Goal: Transaction & Acquisition: Purchase product/service

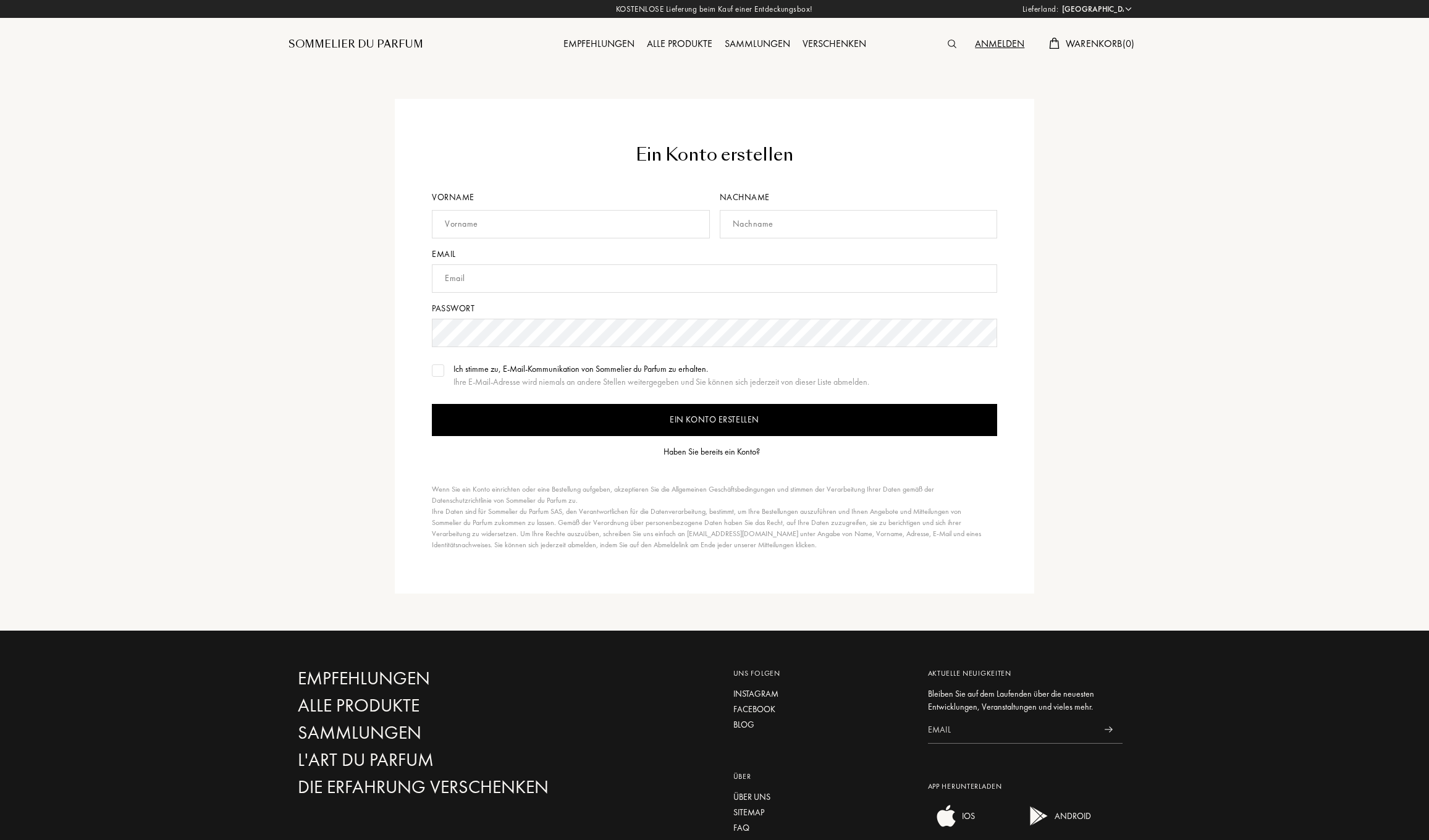
select select "DE"
click at [715, 451] on div "Haben Sie bereits ein Konto?" at bounding box center [712, 452] width 97 height 13
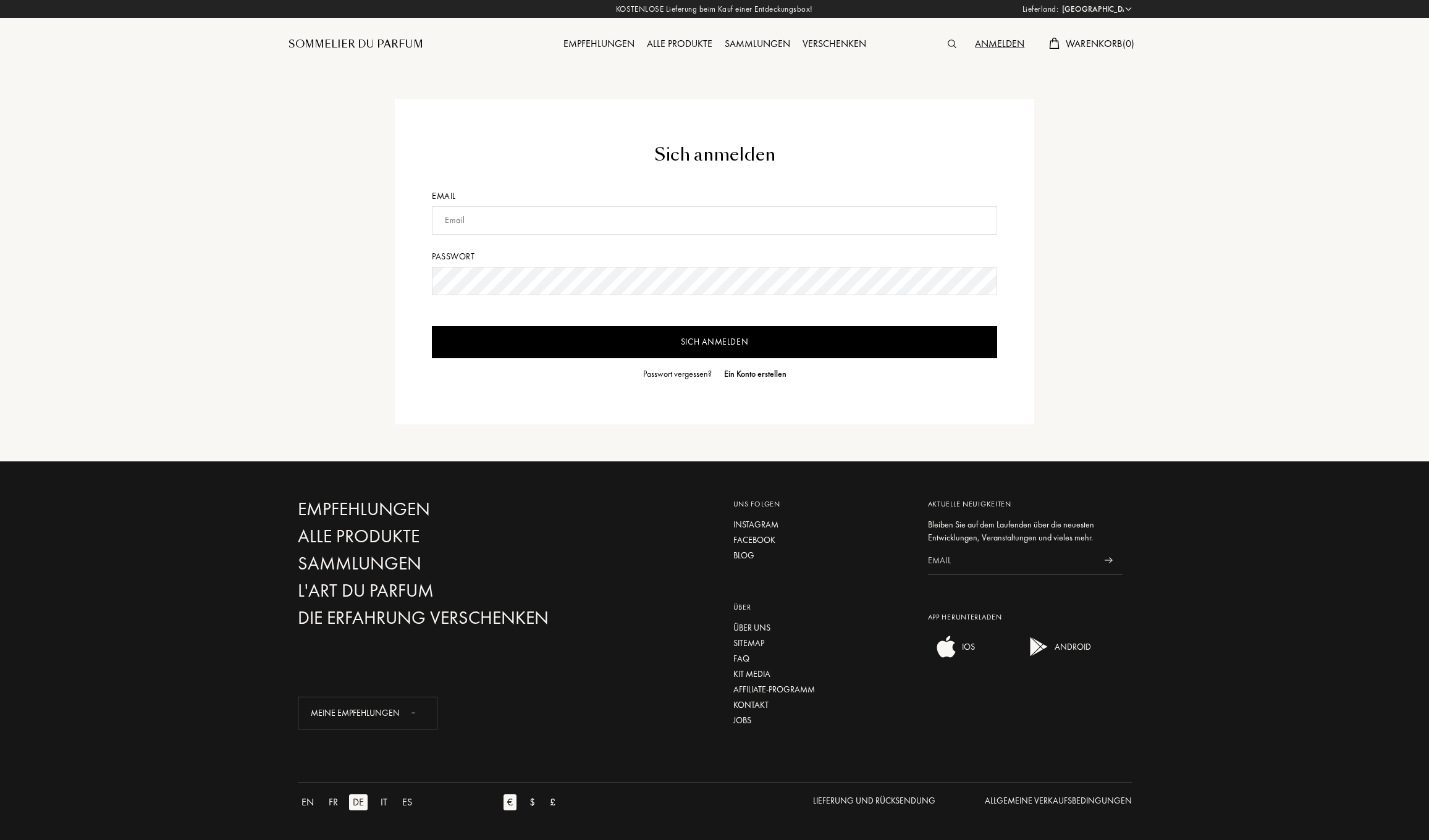
select select "DE"
click at [469, 223] on input "sylka. schneider@web.de" at bounding box center [715, 220] width 565 height 29
type input "[EMAIL_ADDRESS][DOMAIN_NAME]"
click at [765, 374] on div "Ein Konto erstellen" at bounding box center [755, 374] width 62 height 13
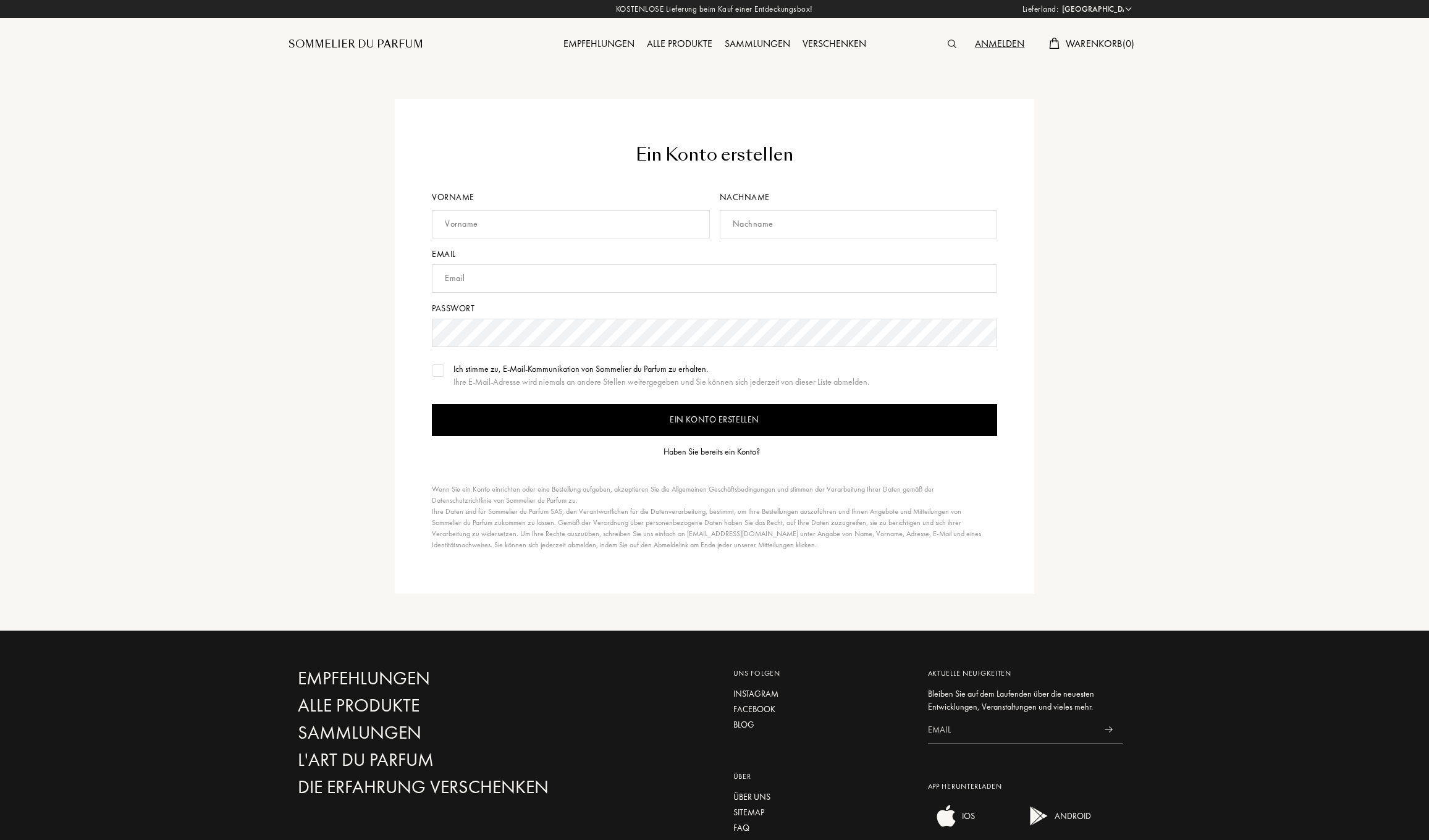
select select "DE"
type input "Sylka"
type input "Schneider"
click at [469, 279] on input "sylka. schneider@web.de" at bounding box center [715, 279] width 565 height 29
type input "sylka.schneider@web.de"
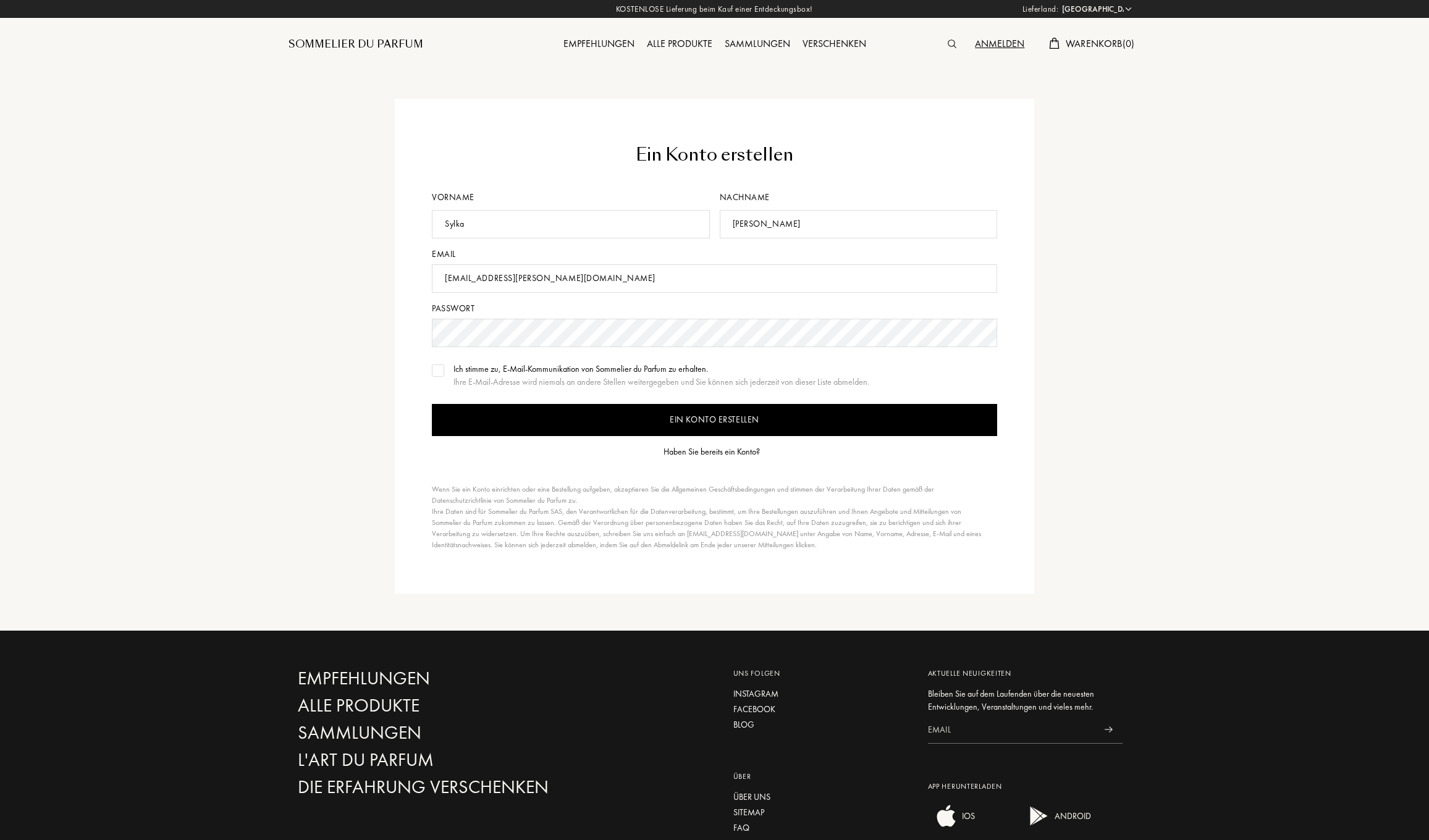
click at [439, 370] on img at bounding box center [438, 371] width 9 height 6
click at [719, 420] on input "Ein Konto erstellen" at bounding box center [715, 420] width 565 height 32
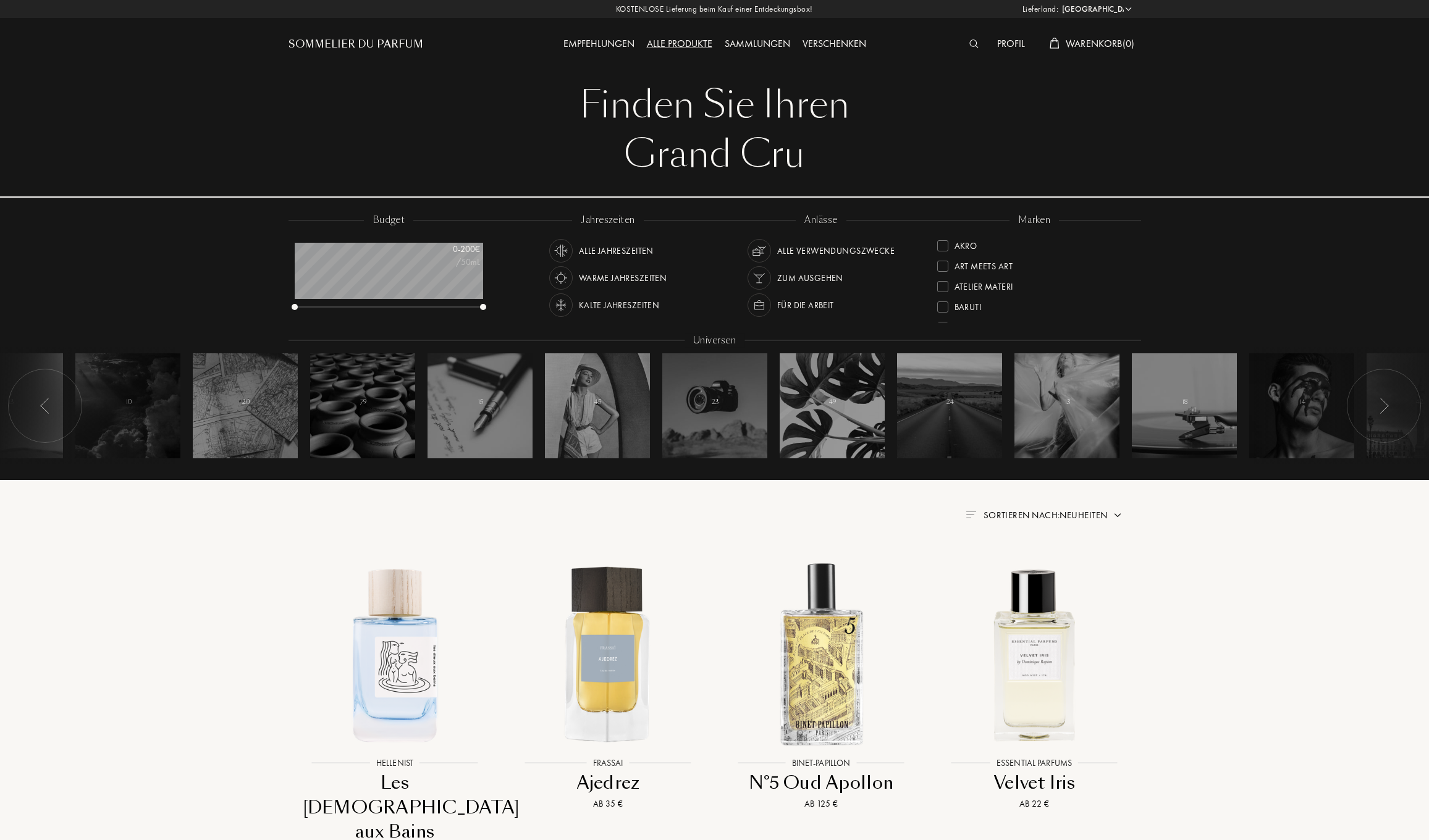
select select "DE"
click at [972, 43] on img at bounding box center [974, 44] width 9 height 9
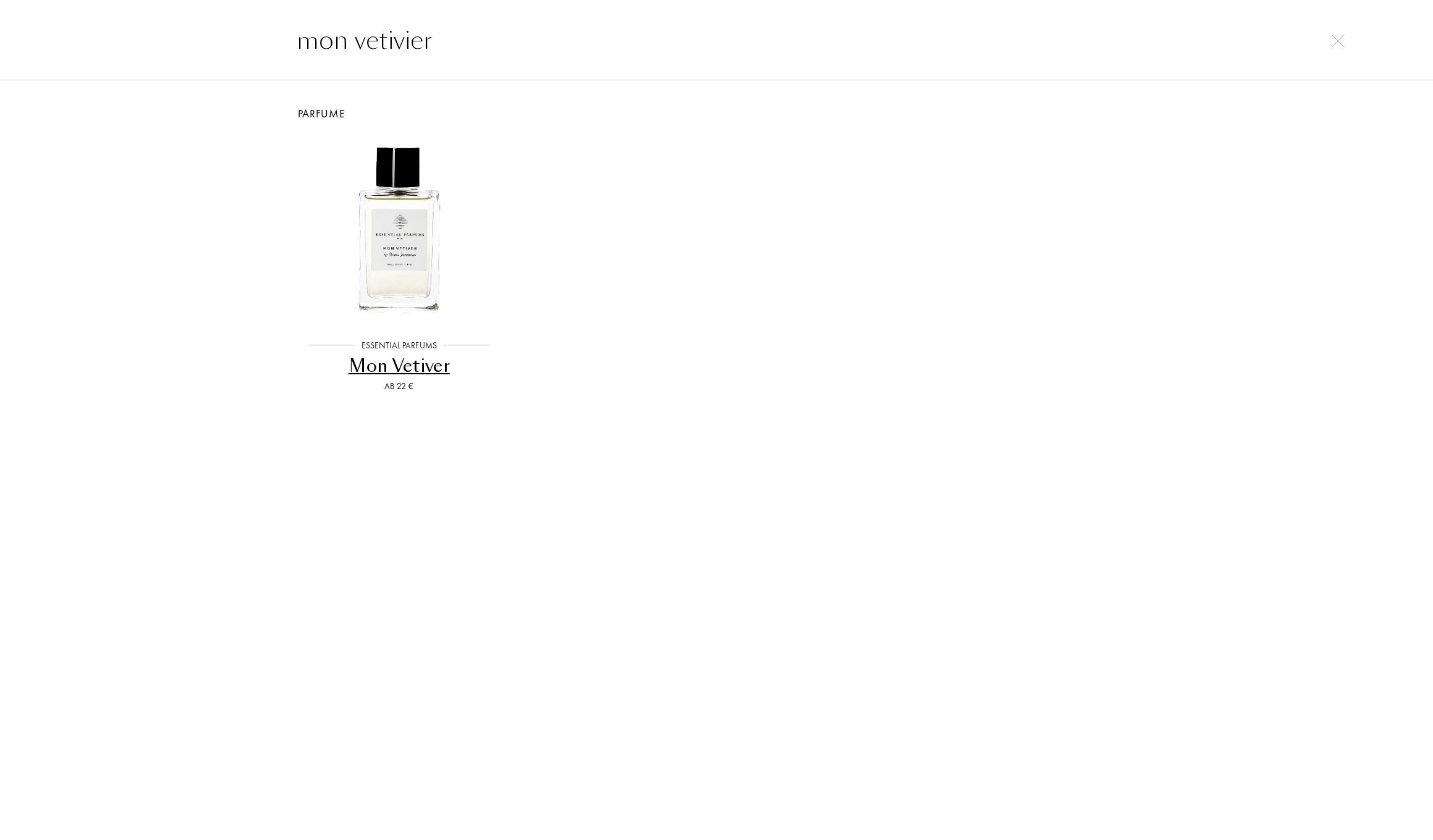
type input "mon vétiver"
drag, startPoint x: 972, startPoint y: 43, endPoint x: 408, endPoint y: 245, distance: 599.1
click at [408, 245] on img at bounding box center [399, 230] width 190 height 190
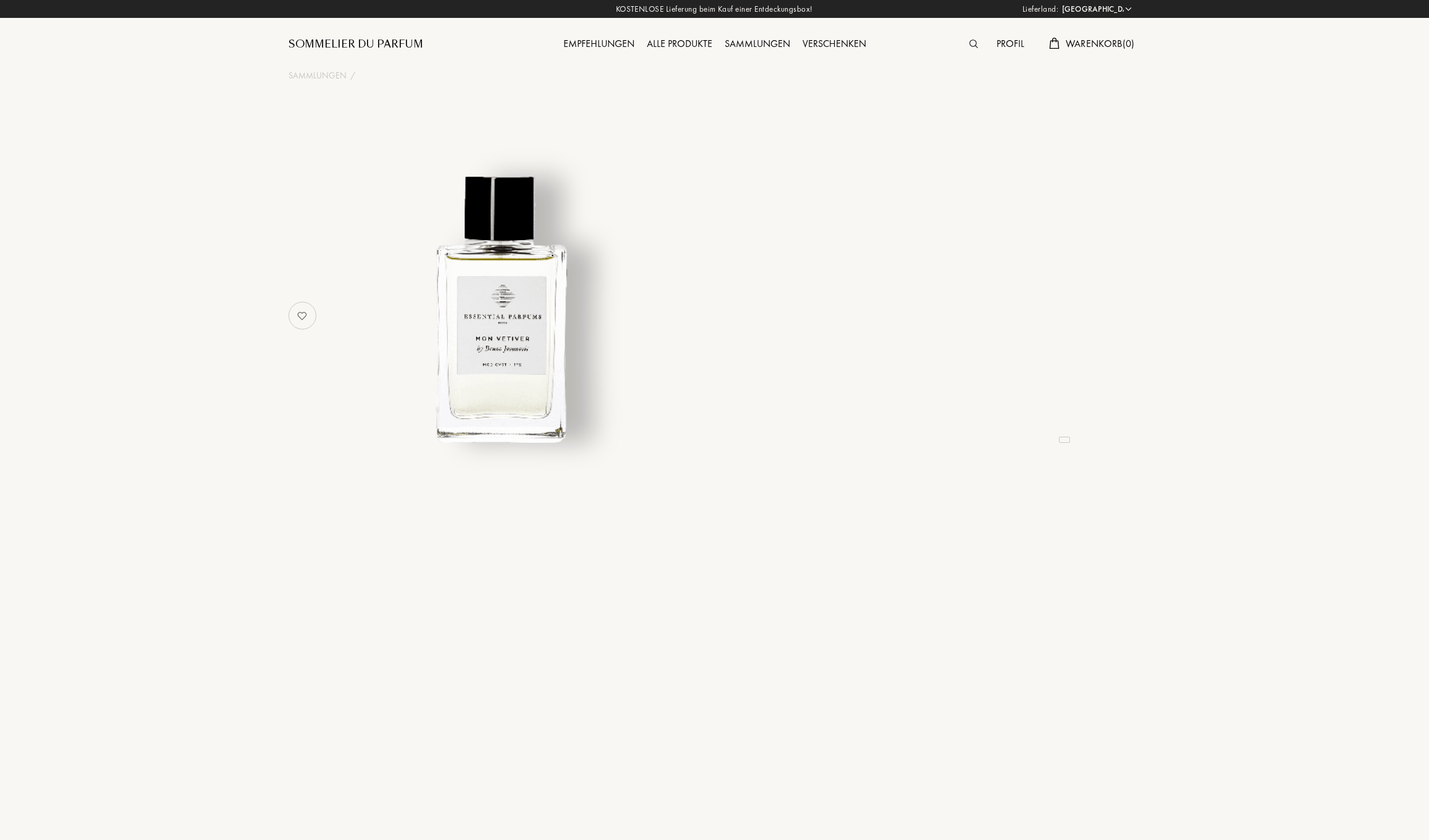
select select "DE"
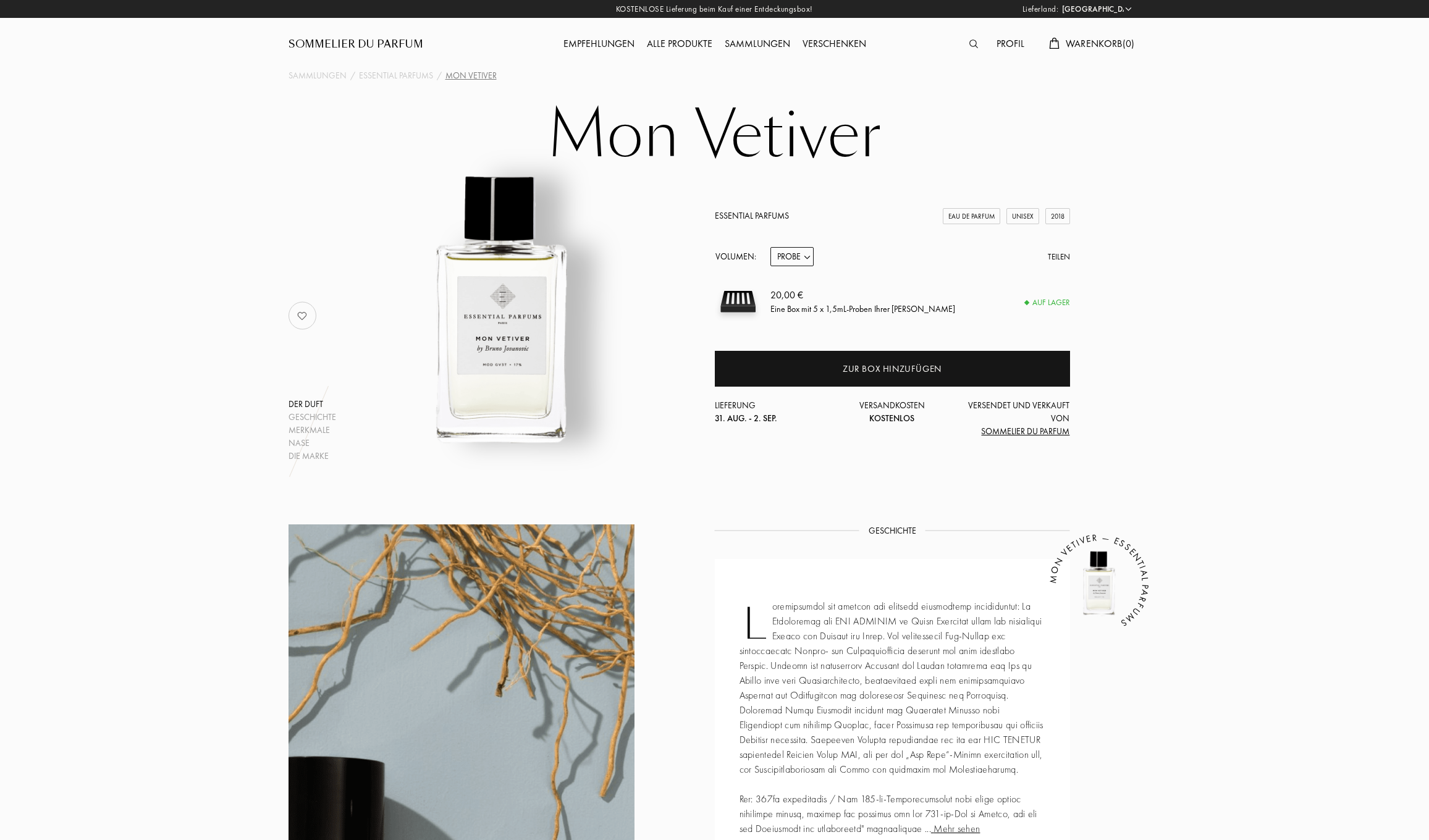
select select "1"
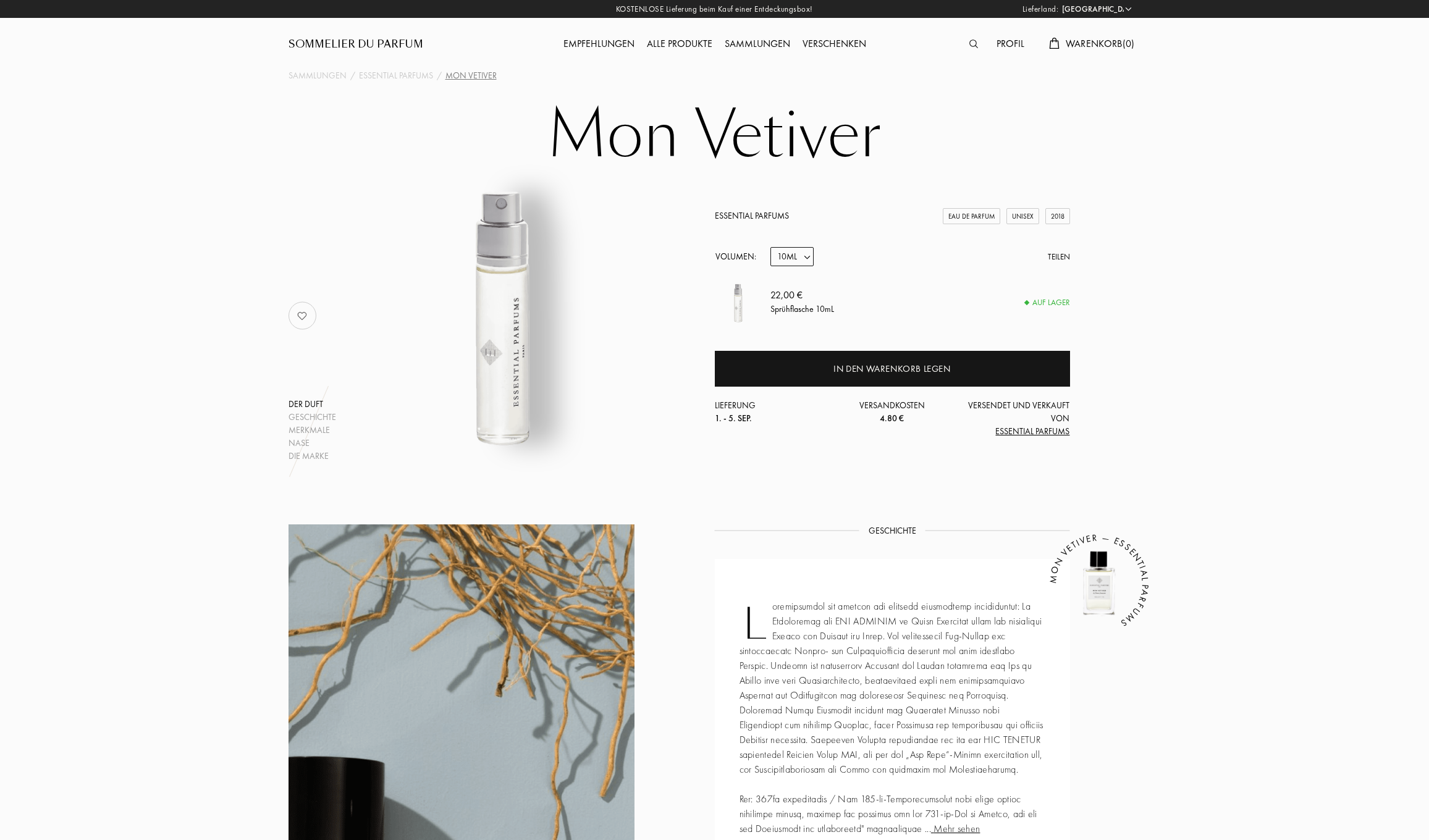
click at [971, 42] on img at bounding box center [973, 44] width 9 height 9
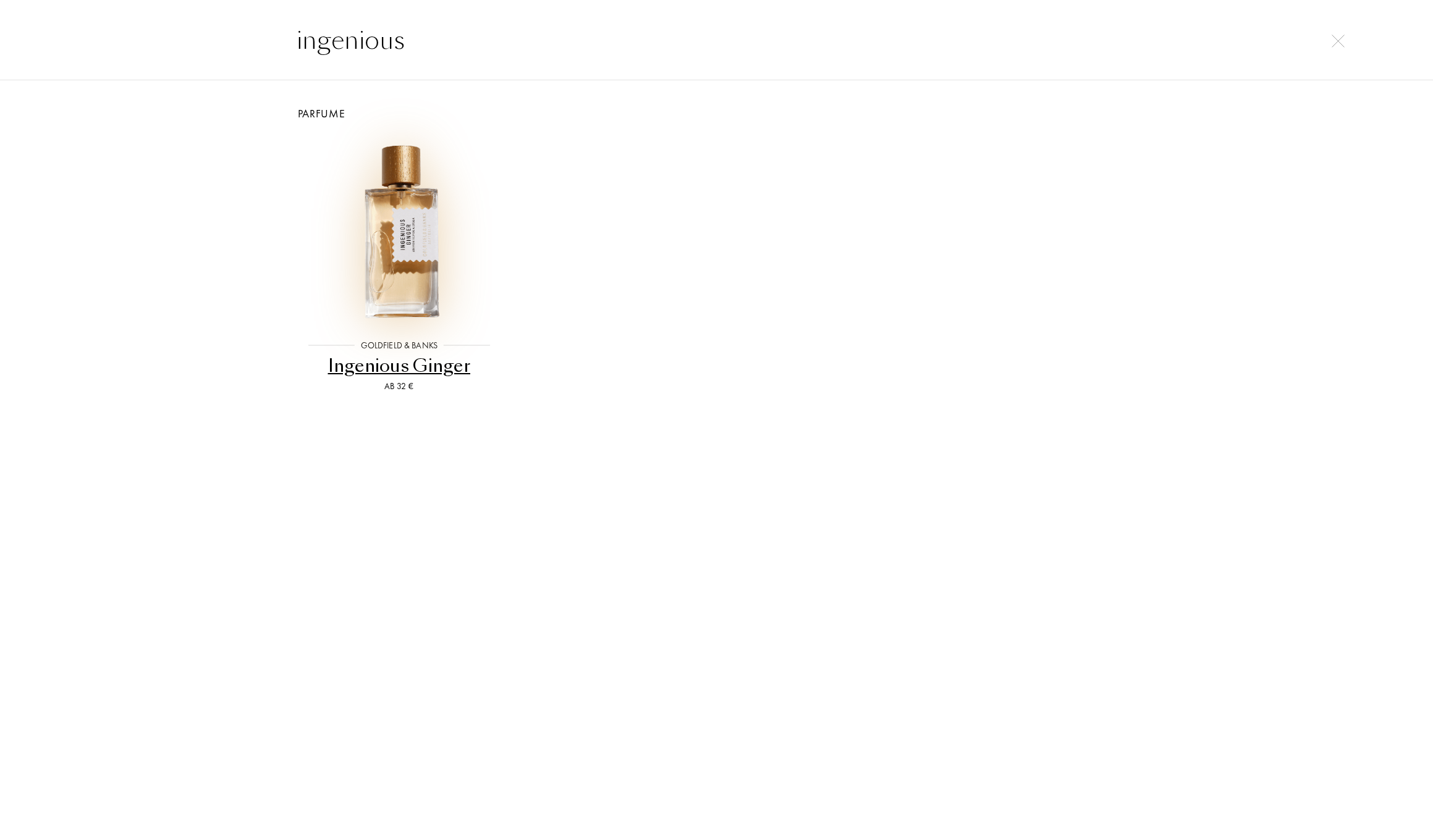
type input "ingenious"
click at [398, 235] on img at bounding box center [399, 230] width 190 height 190
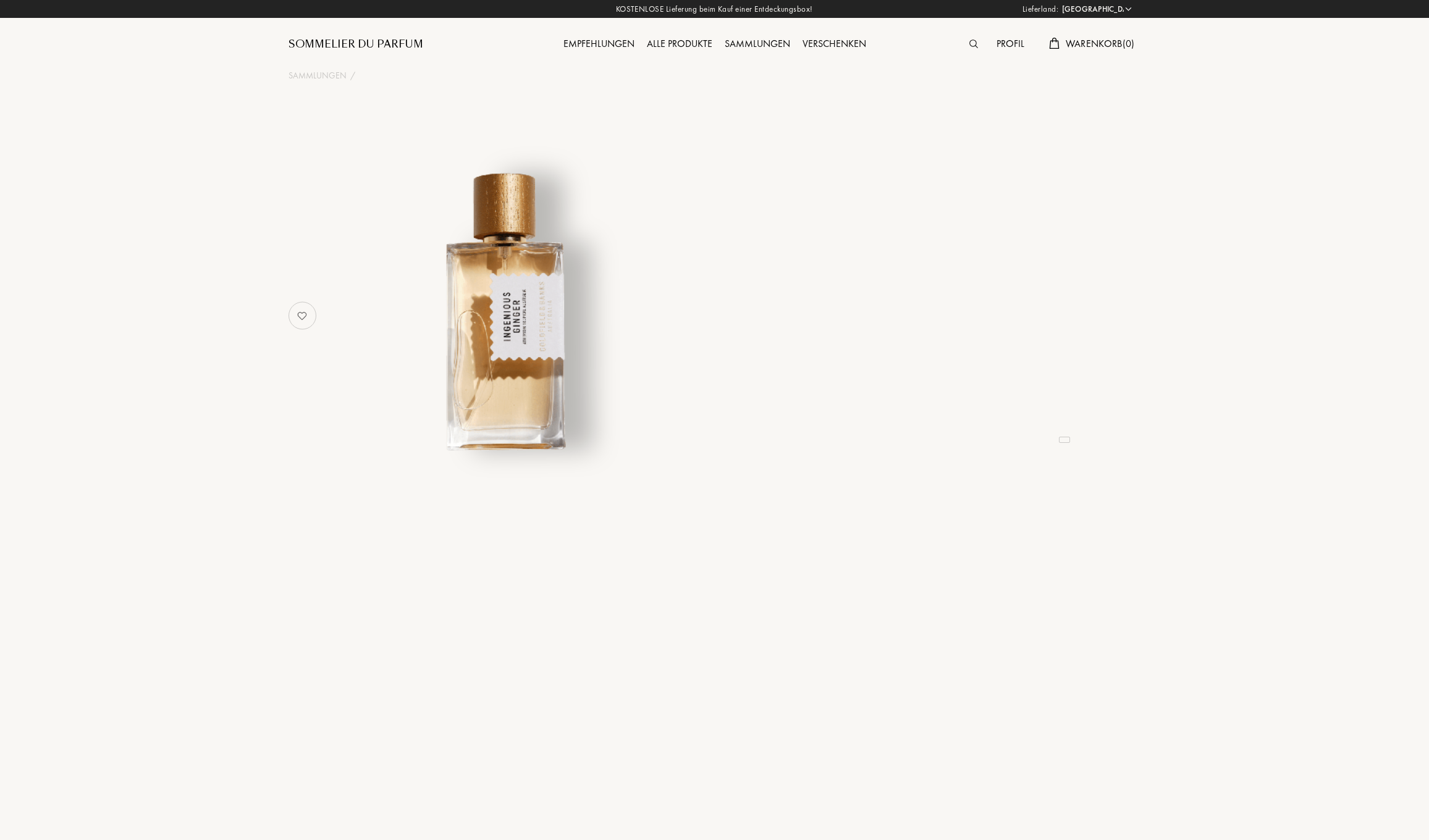
select select "DE"
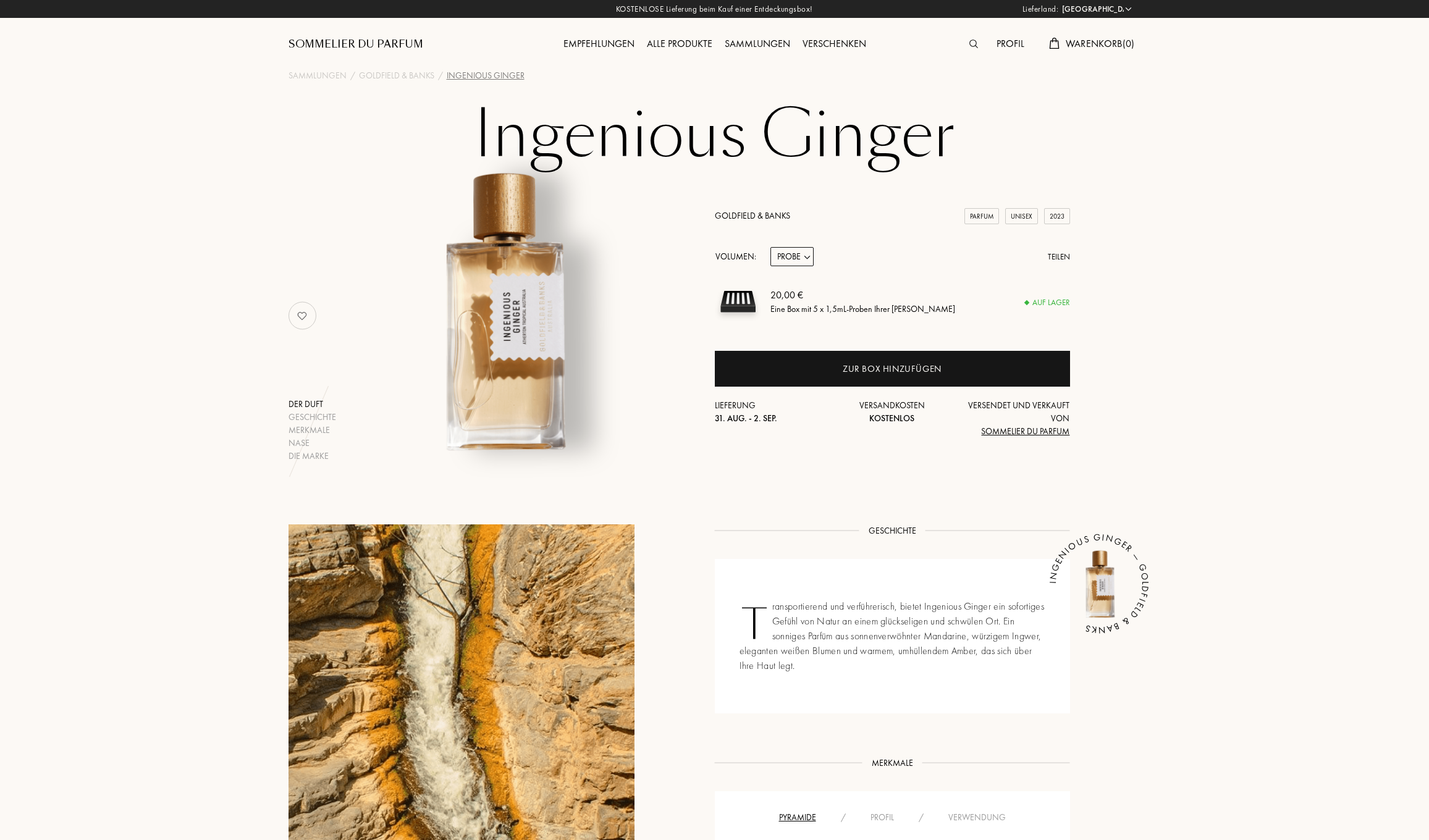
select select "1"
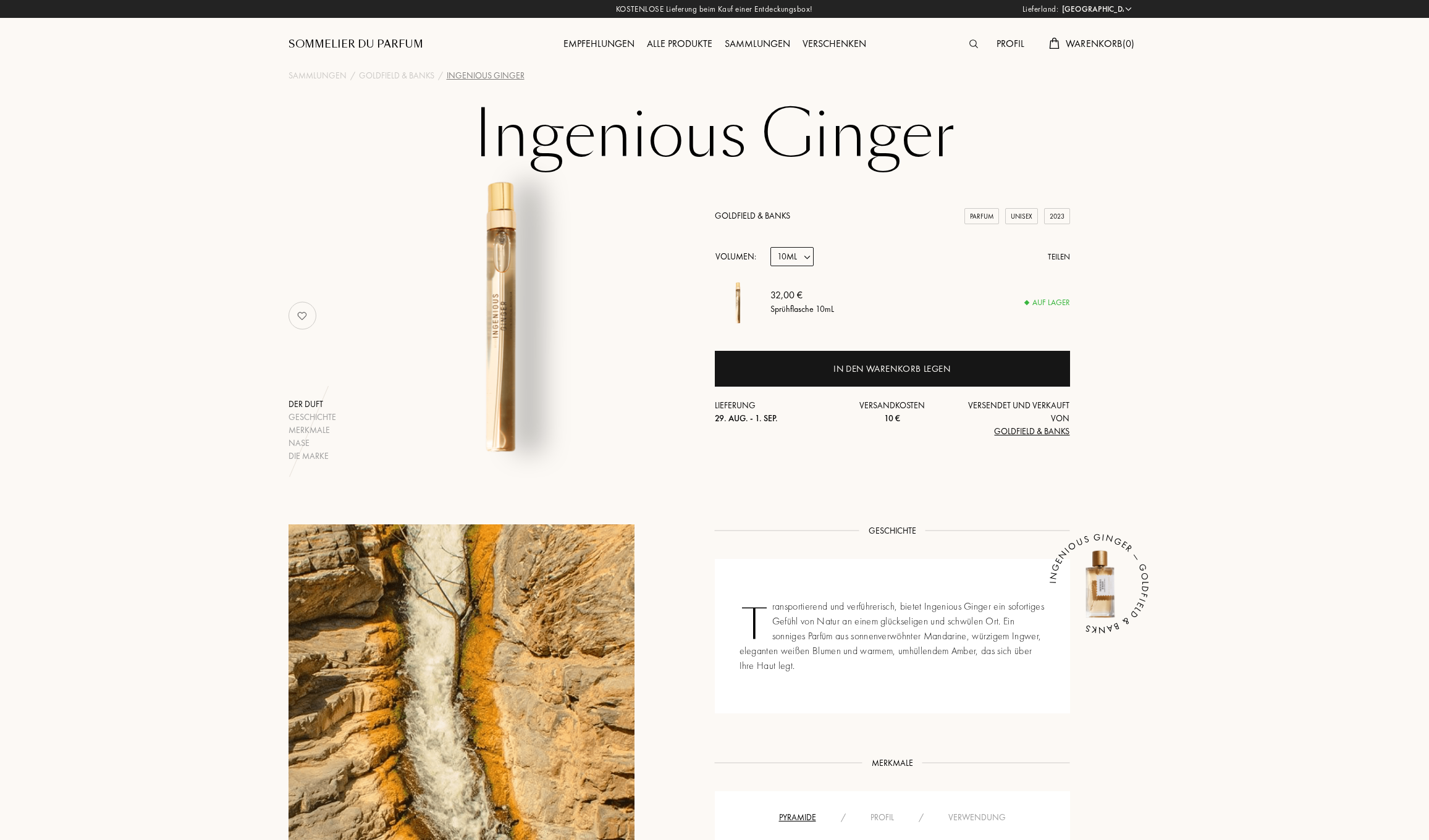
select select "3"
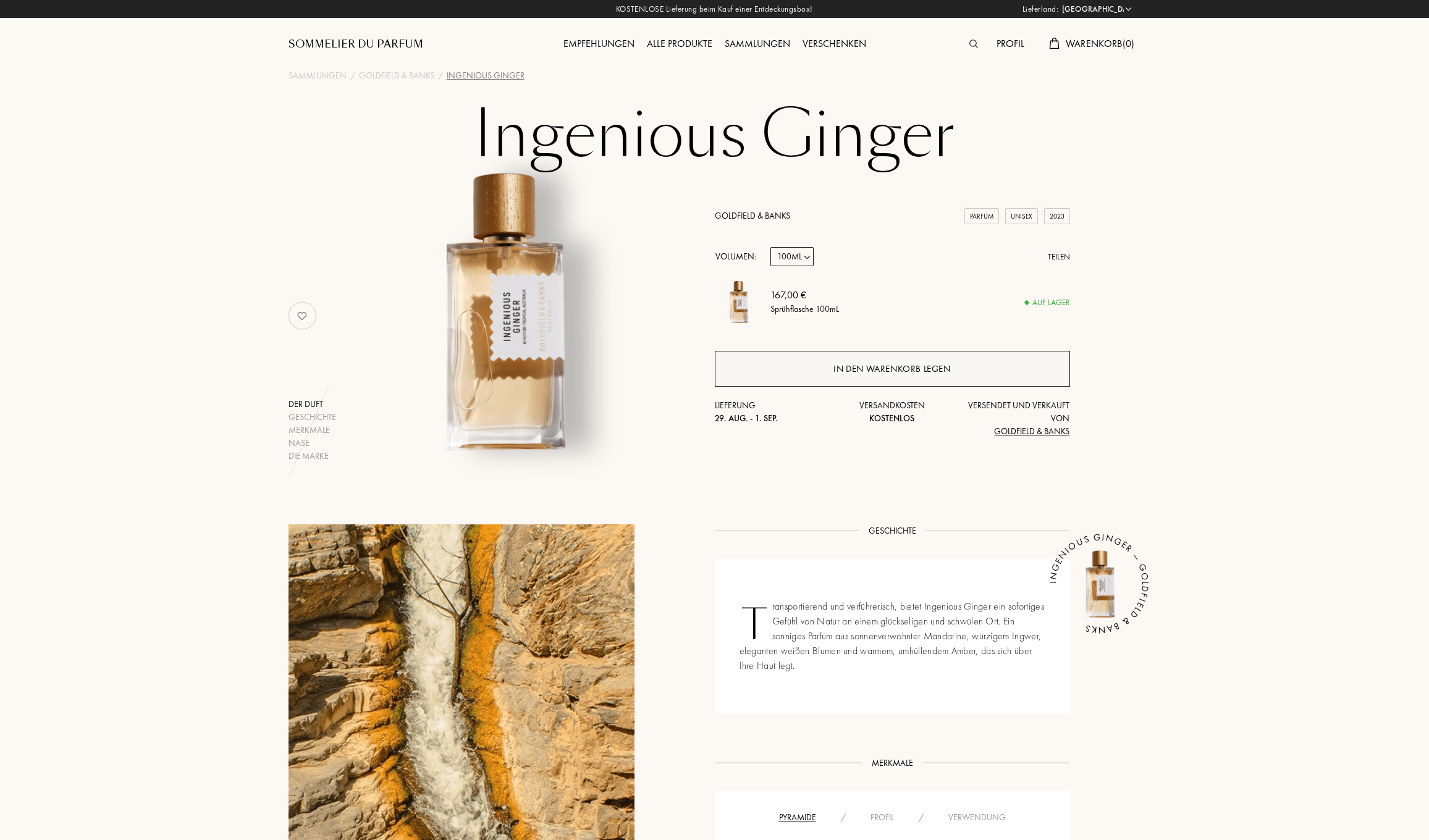
click at [877, 372] on div "In den Warenkorb legen" at bounding box center [892, 369] width 117 height 14
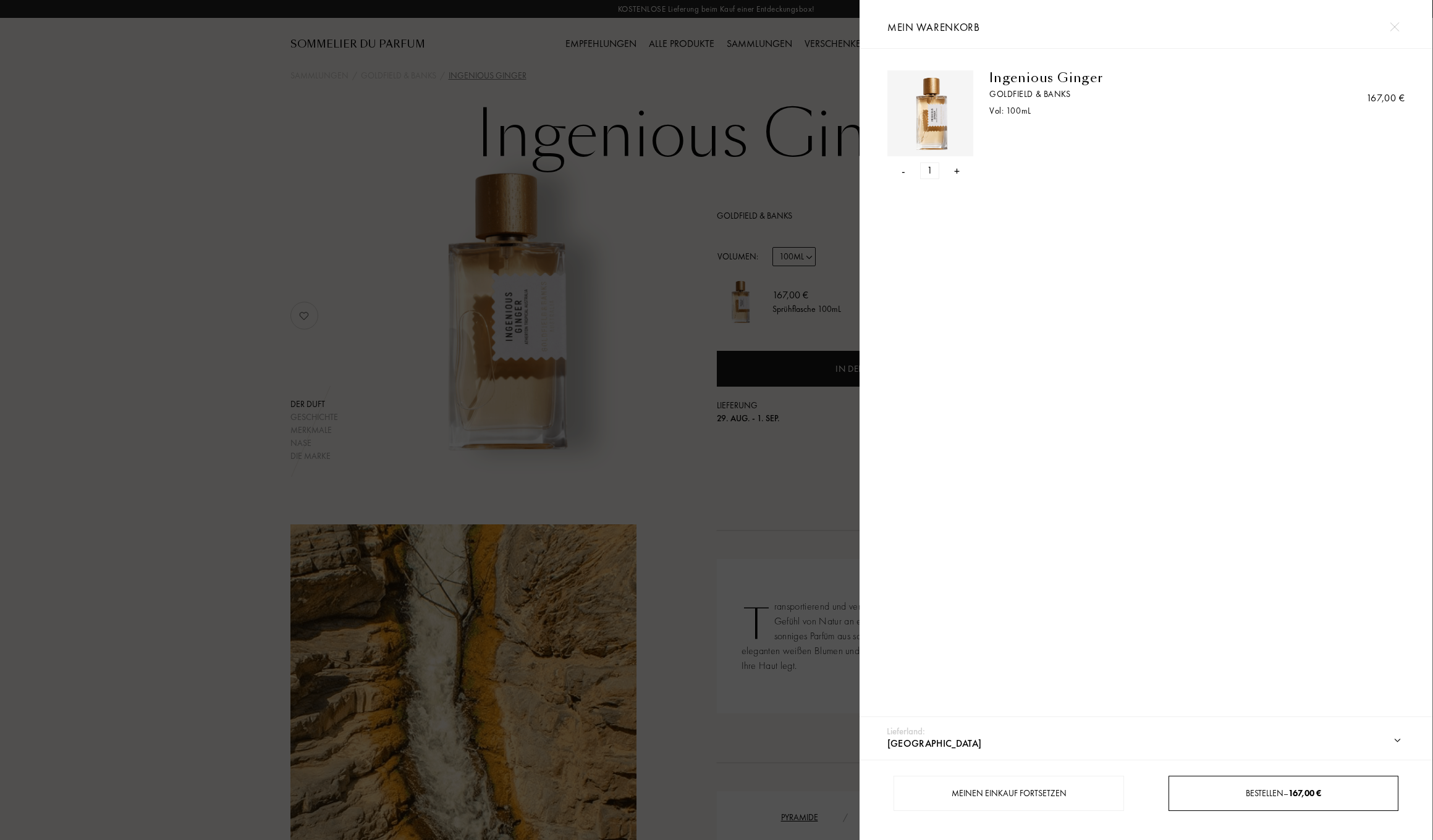
click at [1266, 791] on span "Bestellen – 167,00 €" at bounding box center [1283, 793] width 76 height 11
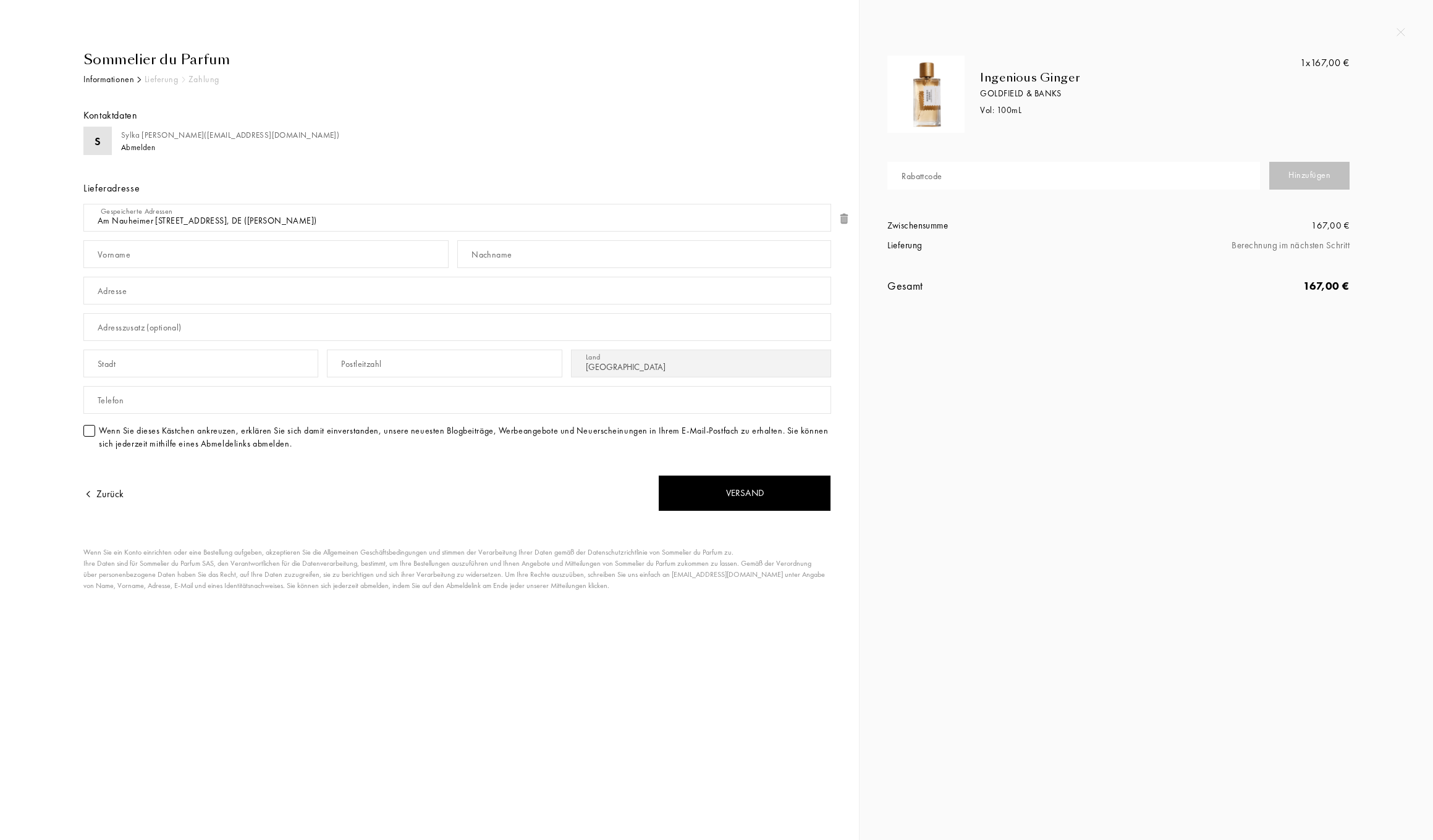
select select "DE"
click at [916, 175] on div "Rabattcode" at bounding box center [922, 176] width 40 height 13
type input "K7ZXT-TUH3B"
click at [120, 256] on div "Vorname" at bounding box center [114, 255] width 33 height 13
type input "Sylka"
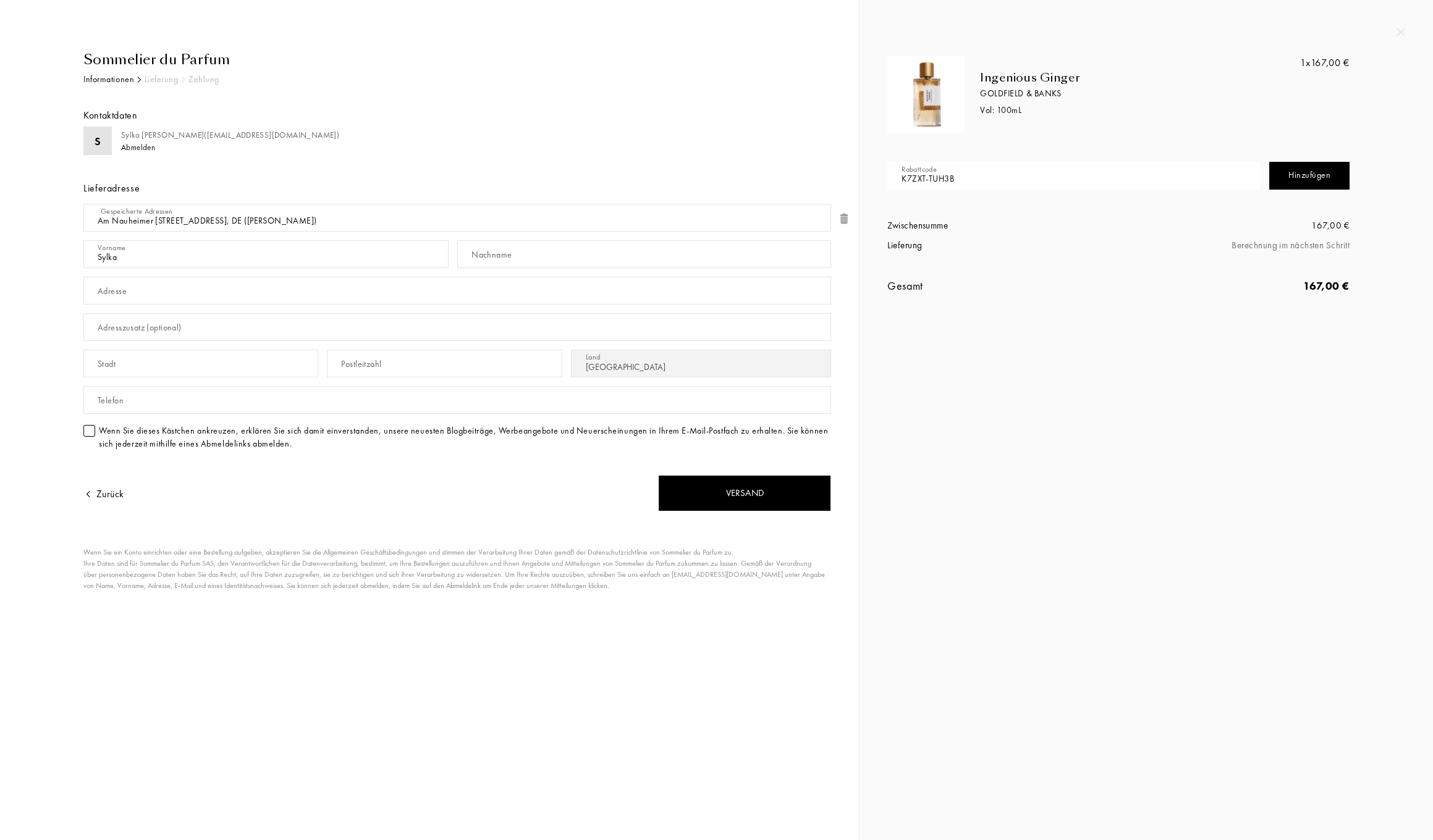
click at [484, 255] on div "Nachname" at bounding box center [491, 255] width 40 height 13
type input "Schneider"
click at [106, 290] on div "Adresse" at bounding box center [111, 291] width 29 height 13
type input "Am Nauheimer Bach 36"
click at [380, 361] on div "Postleitzahl" at bounding box center [361, 364] width 40 height 13
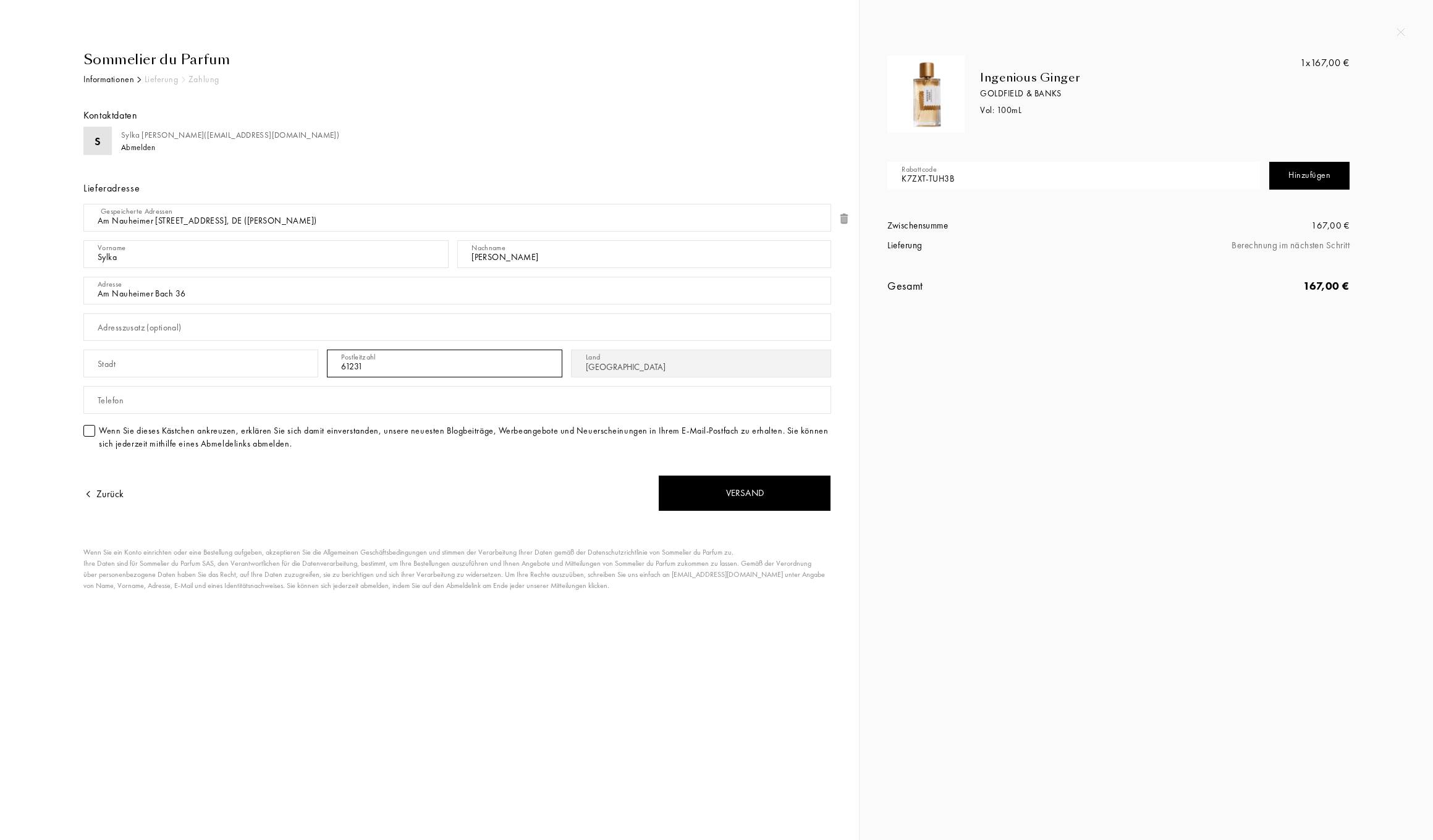
type input "61231"
click at [120, 367] on input "text" at bounding box center [201, 364] width 235 height 28
type input "Bad Nauheim"
click at [102, 402] on div "Telefon" at bounding box center [110, 400] width 26 height 13
type input "0172"
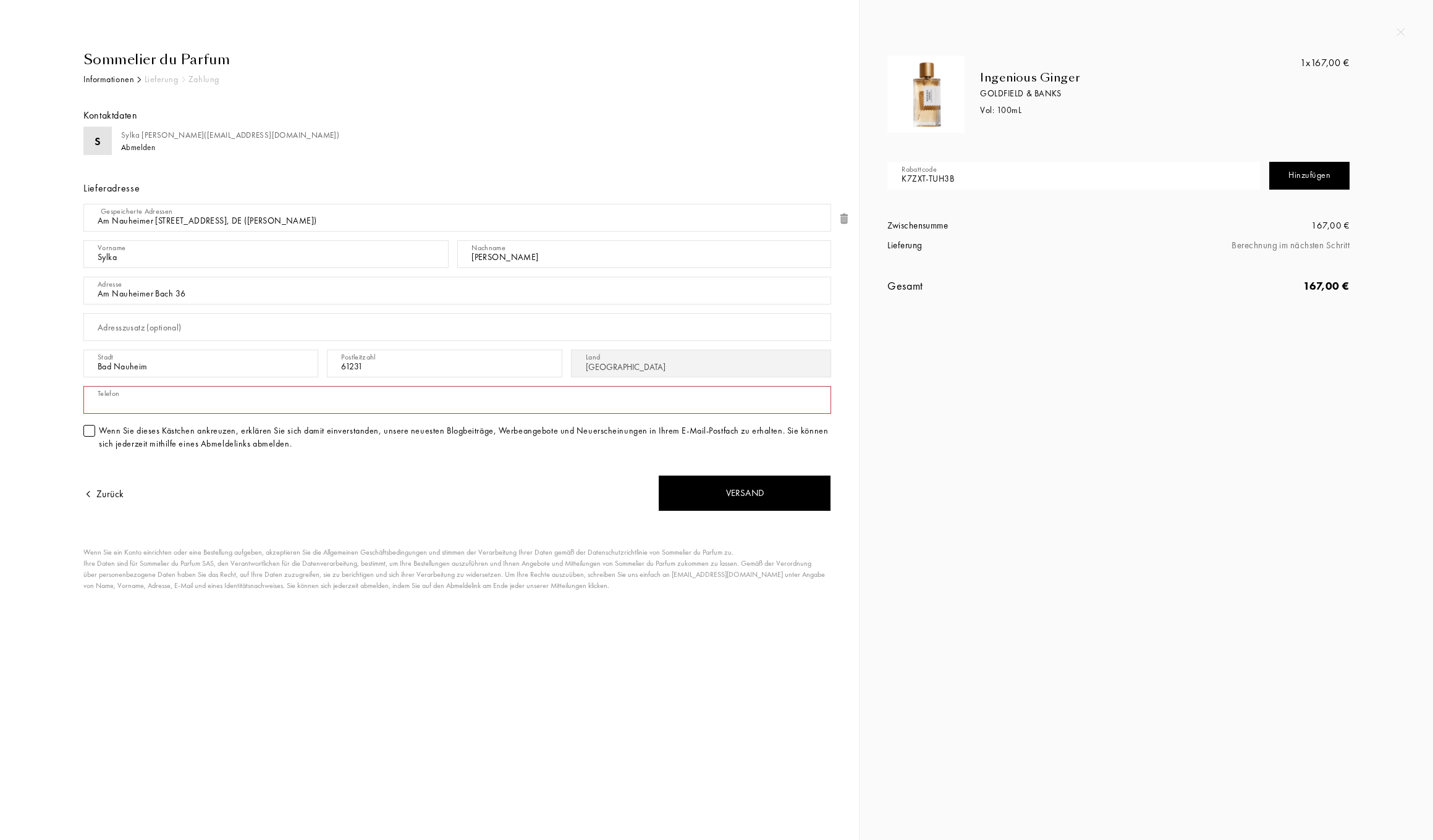
type input "01726520302"
click at [1306, 178] on div "Hinzufügen" at bounding box center [1309, 176] width 80 height 28
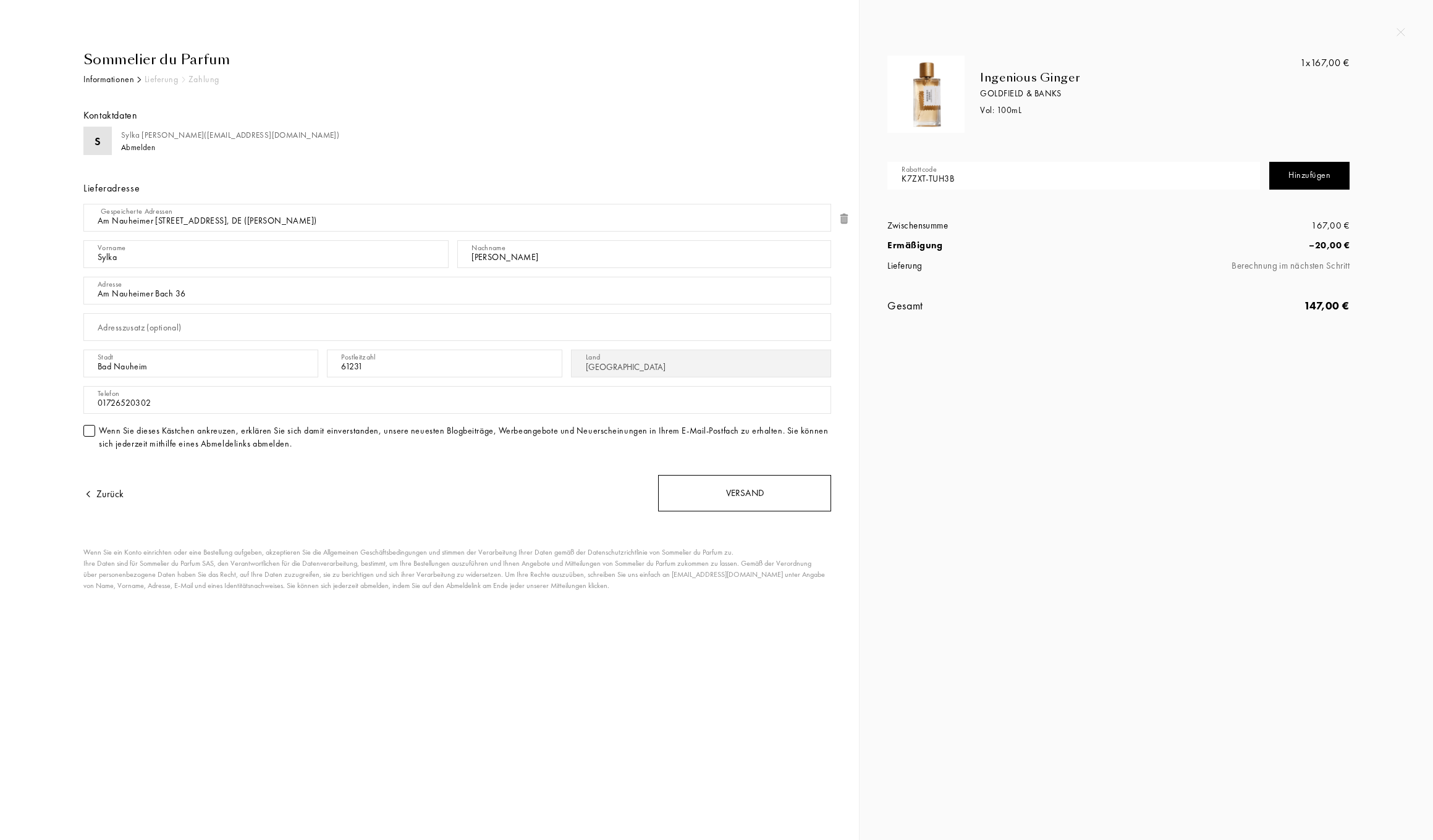
click at [746, 492] on div "Versand" at bounding box center [745, 493] width 173 height 37
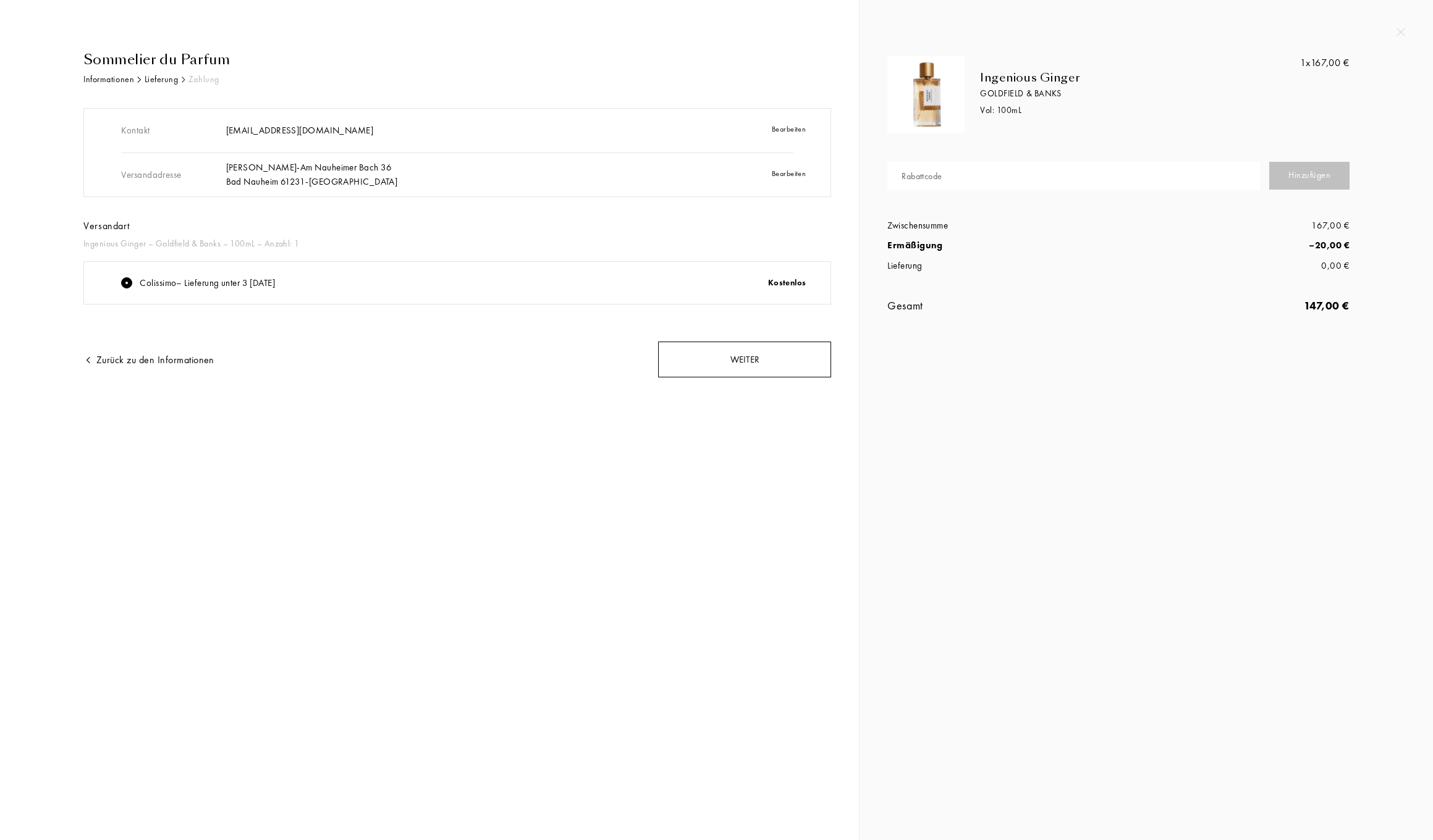
click at [747, 357] on div "Weiter" at bounding box center [745, 360] width 173 height 37
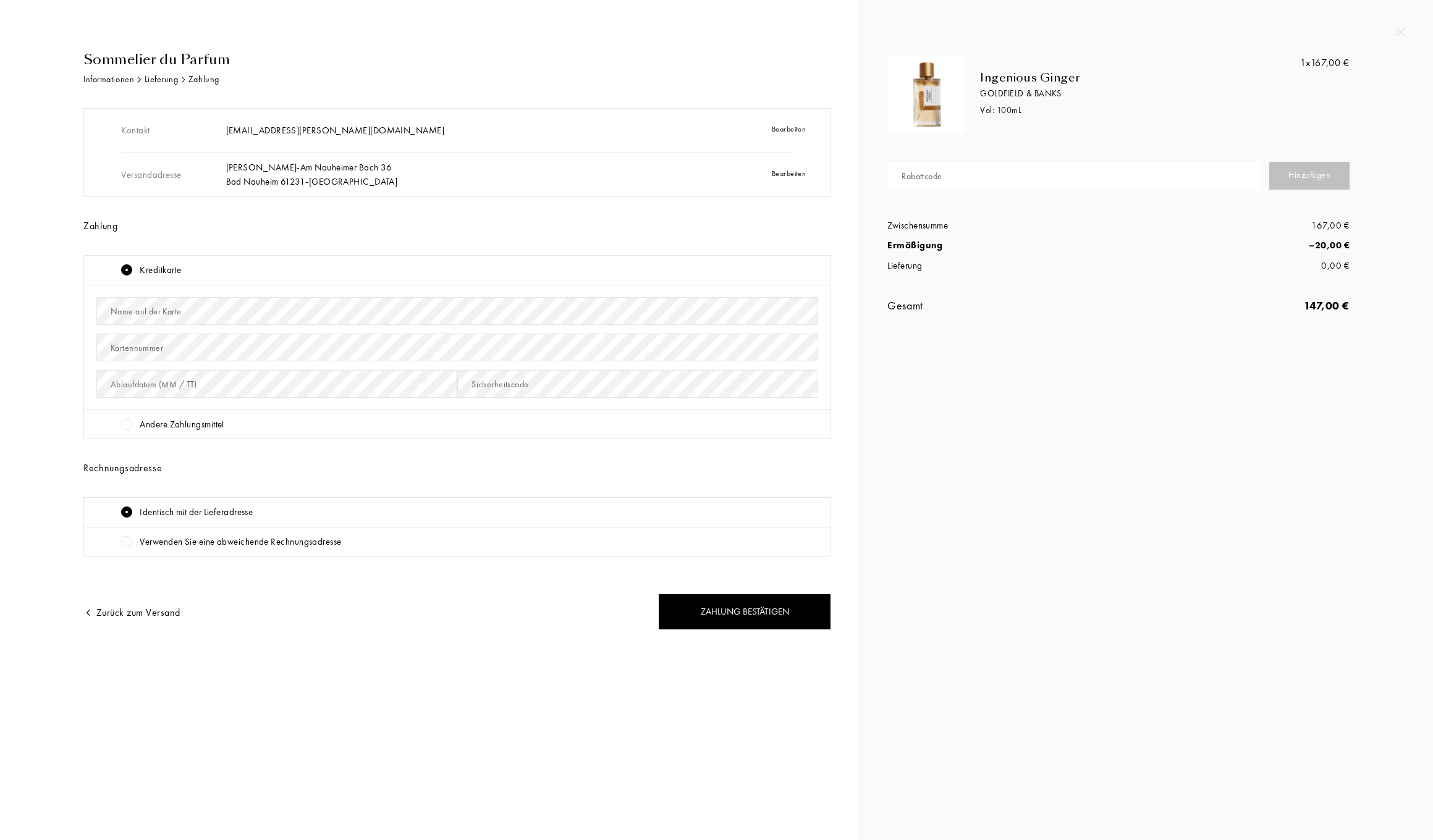
click at [131, 424] on div at bounding box center [127, 424] width 11 height 11
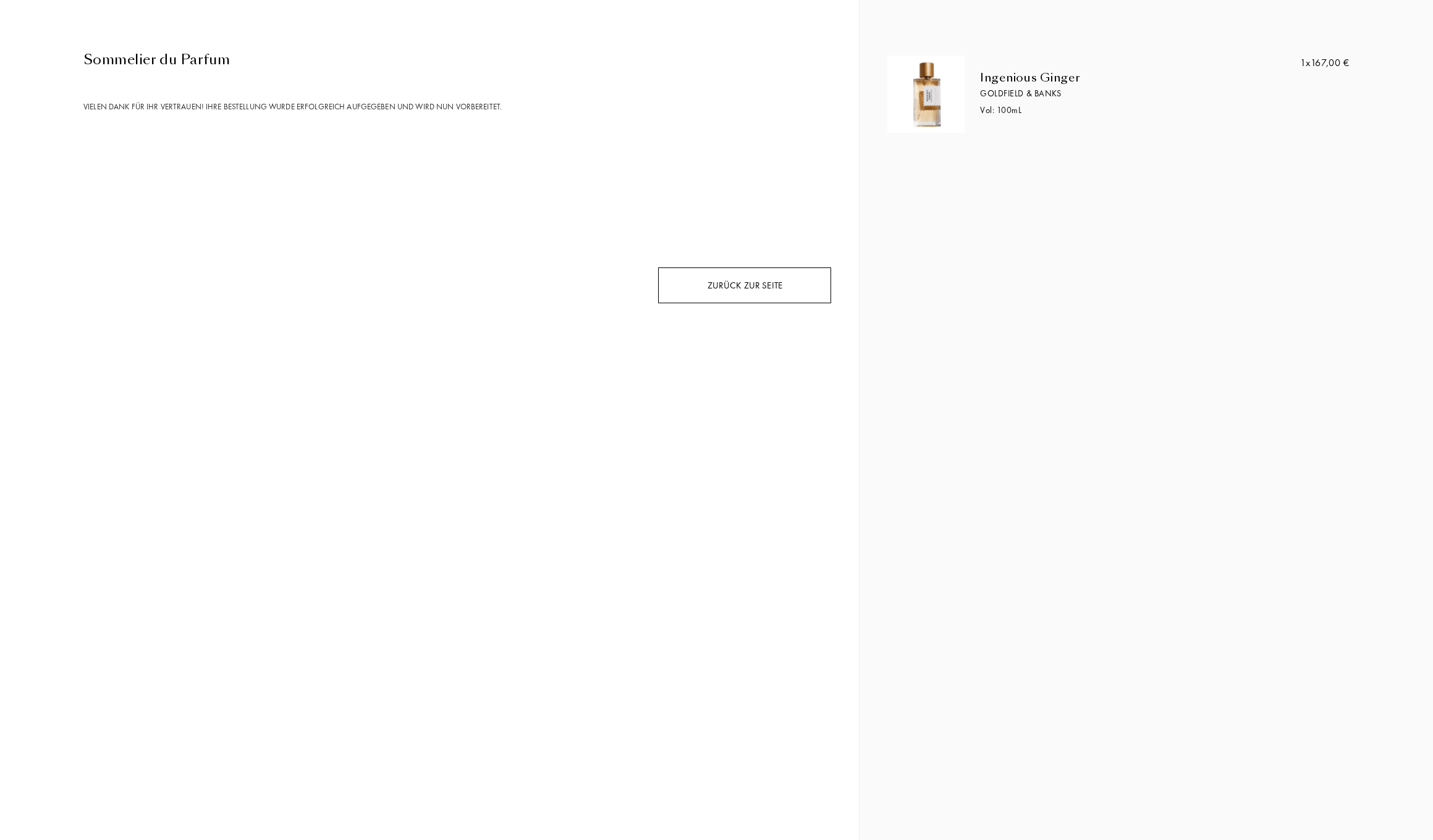
click at [759, 281] on div "Zurück zur Seite" at bounding box center [745, 286] width 173 height 37
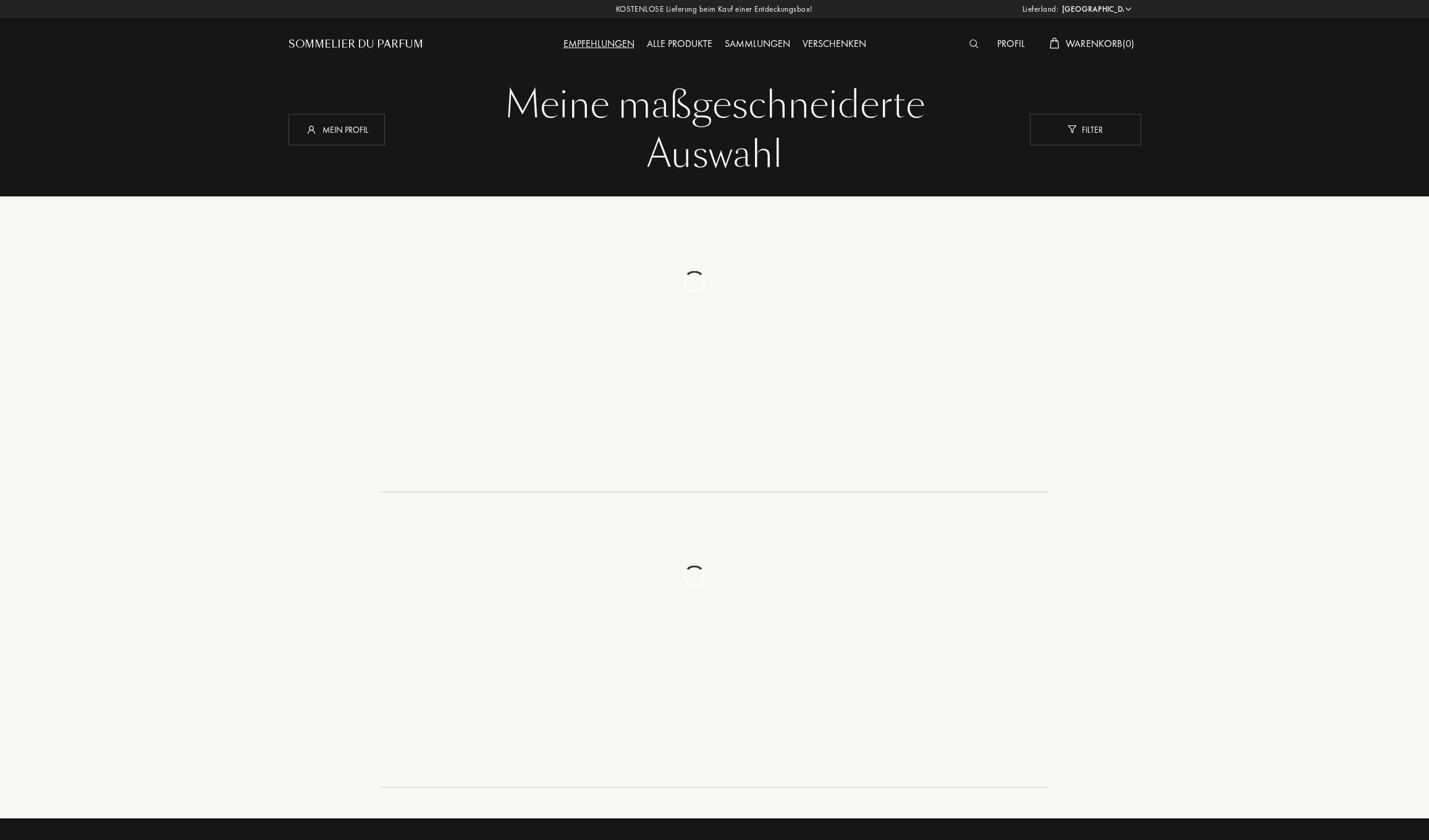
select select "DE"
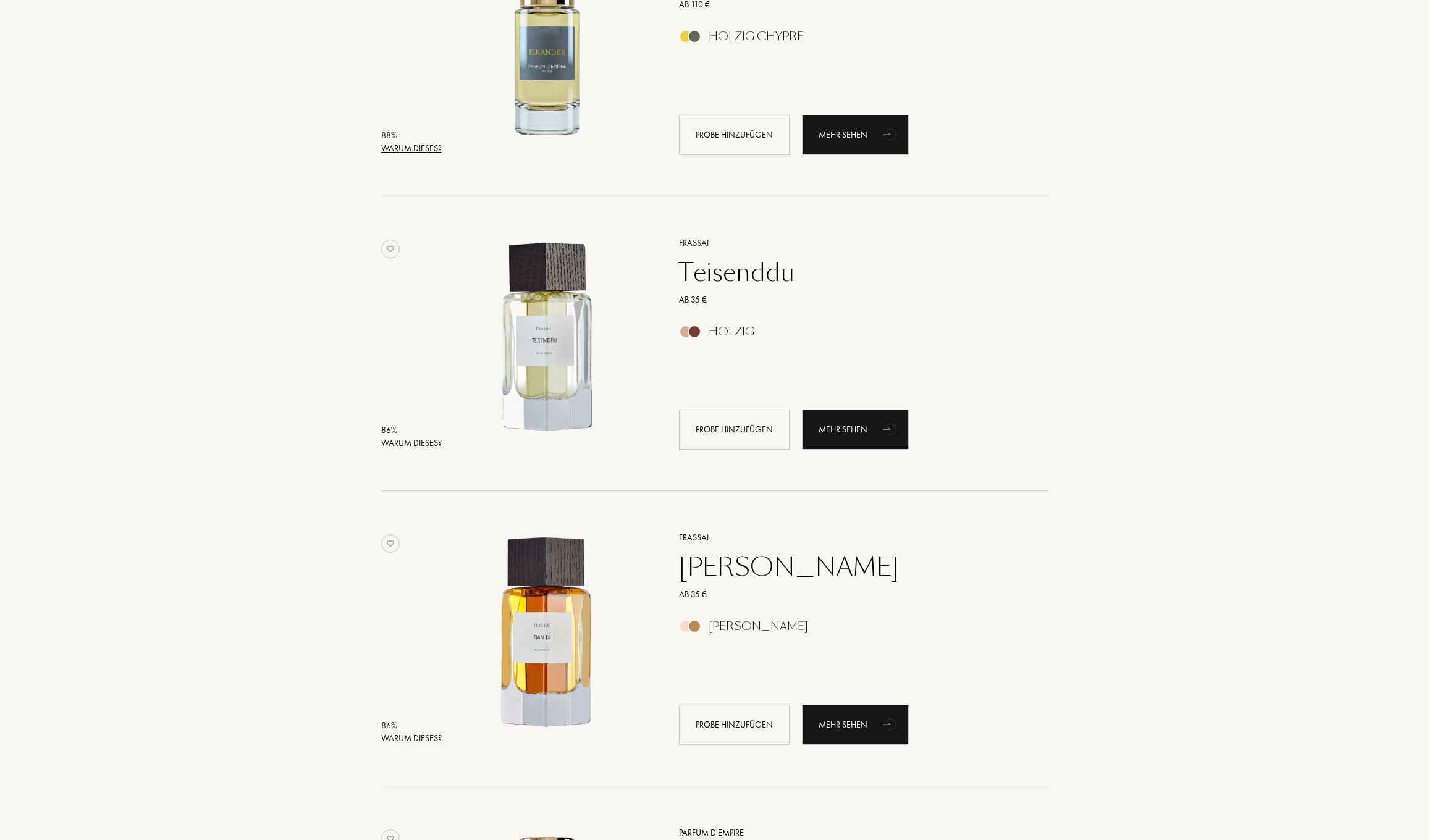
scroll to position [1773, 0]
